Goal: Navigation & Orientation: Understand site structure

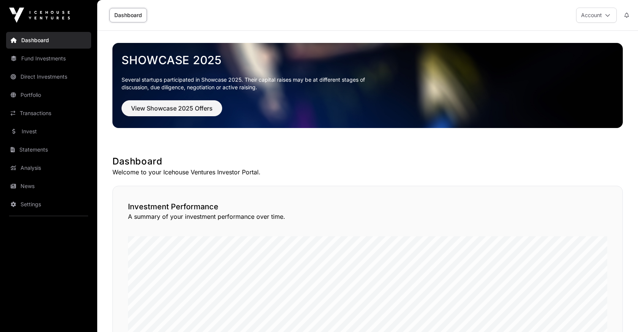
click at [630, 12] on button at bounding box center [627, 15] width 14 height 14
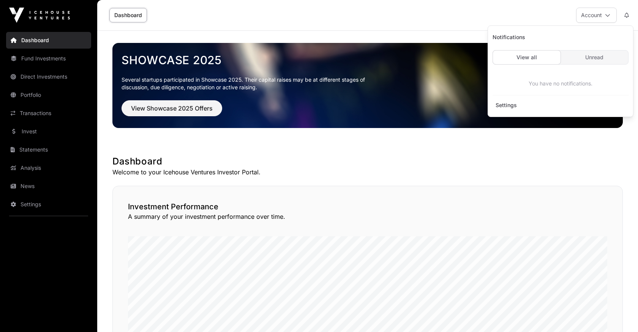
click at [630, 12] on button at bounding box center [627, 15] width 14 height 14
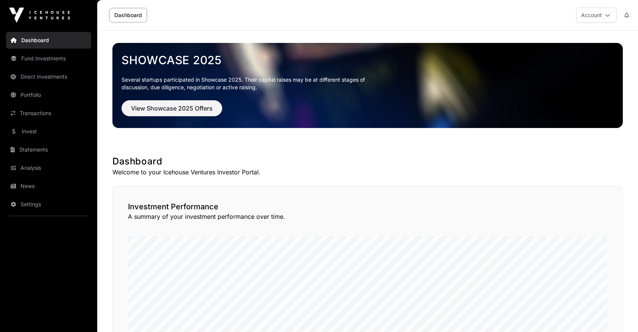
click at [26, 144] on link "Statements" at bounding box center [48, 149] width 85 height 17
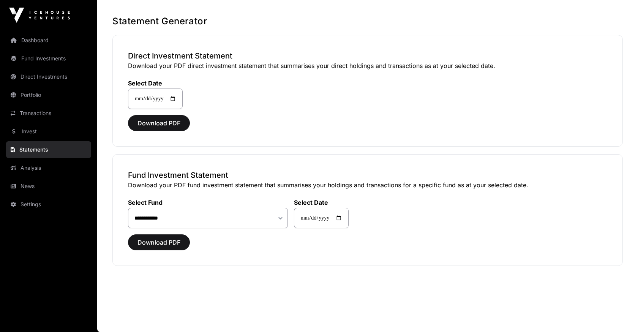
scroll to position [31, 0]
click at [18, 168] on link "Analysis" at bounding box center [48, 168] width 85 height 17
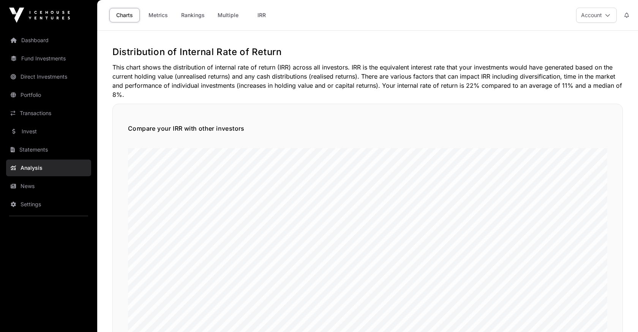
click at [33, 45] on link "Dashboard" at bounding box center [48, 40] width 85 height 17
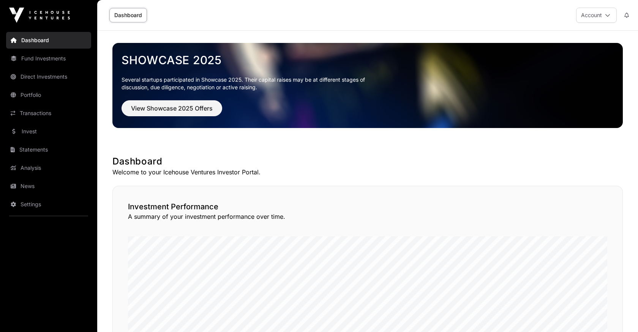
click at [55, 53] on link "Fund Investments" at bounding box center [48, 58] width 85 height 17
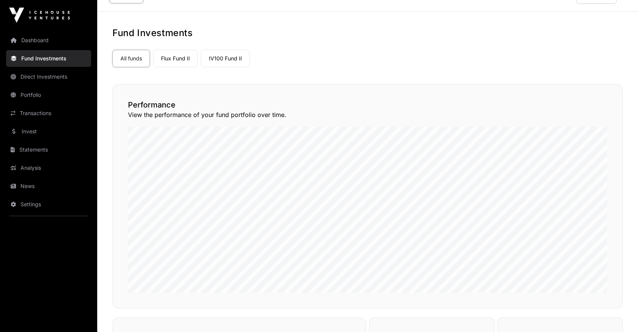
scroll to position [19, 0]
click at [174, 59] on link "Flux Fund II" at bounding box center [175, 58] width 45 height 17
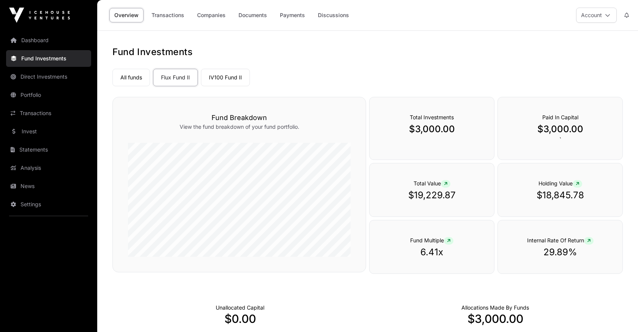
click at [231, 78] on link "IV100 Fund II" at bounding box center [225, 77] width 49 height 17
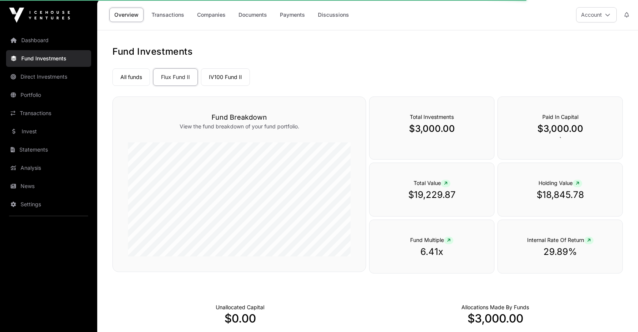
click at [222, 72] on link "IV100 Fund II" at bounding box center [225, 76] width 49 height 17
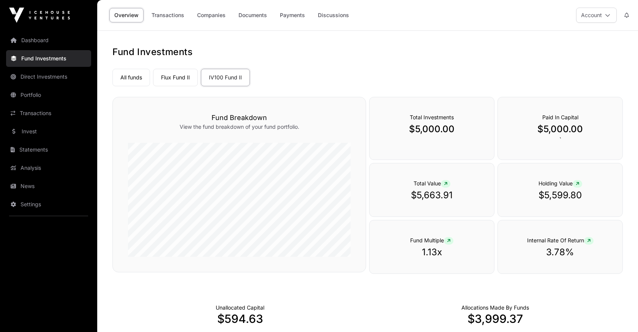
click at [46, 78] on link "Direct Investments" at bounding box center [48, 76] width 85 height 17
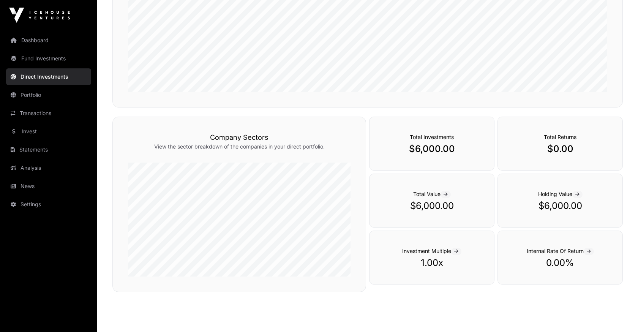
scroll to position [198, 0]
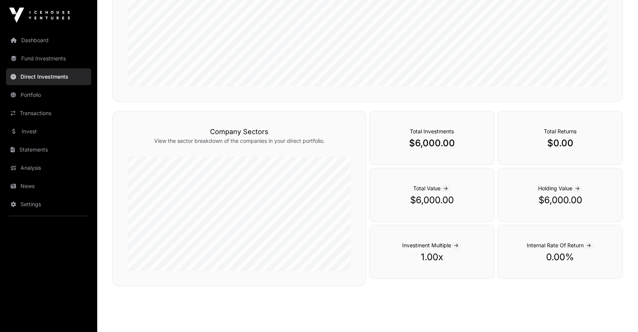
click at [30, 92] on link "Portfolio" at bounding box center [48, 95] width 85 height 17
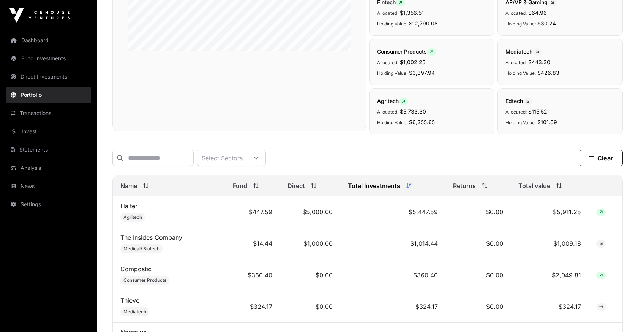
scroll to position [286, 0]
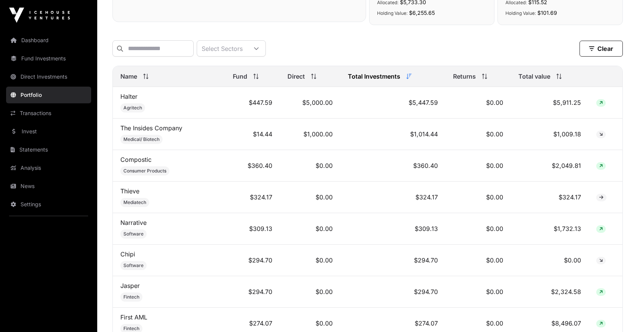
click at [477, 80] on div "Returns" at bounding box center [478, 76] width 51 height 9
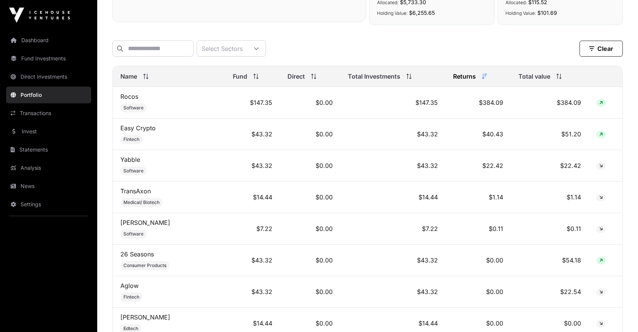
click at [543, 79] on span "Total value" at bounding box center [535, 76] width 32 height 9
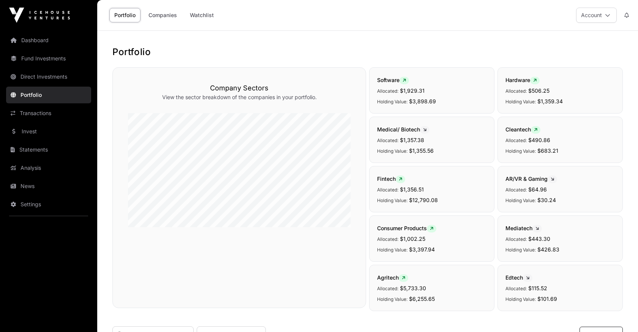
scroll to position [0, 0]
click at [30, 35] on link "Dashboard" at bounding box center [48, 40] width 85 height 17
